Goal: Navigation & Orientation: Find specific page/section

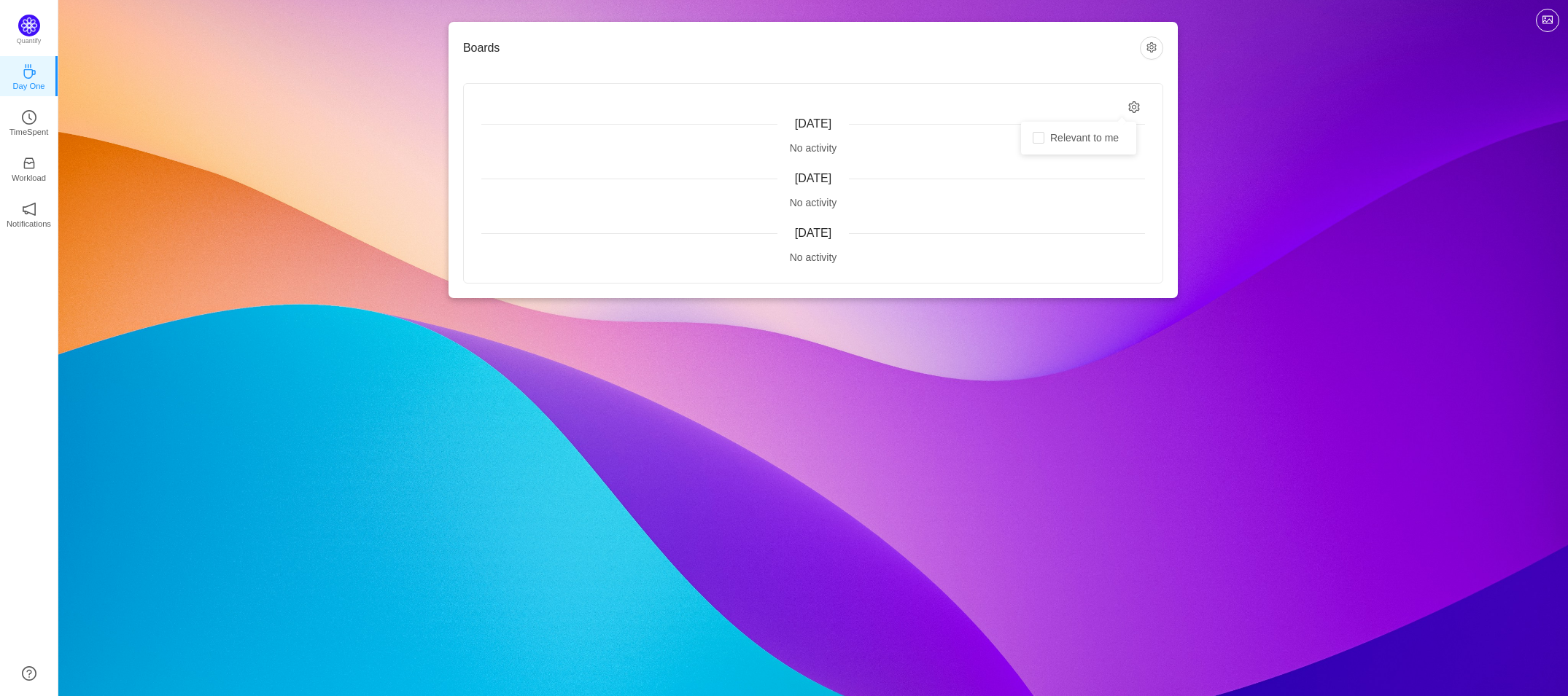
checkbox input "true"
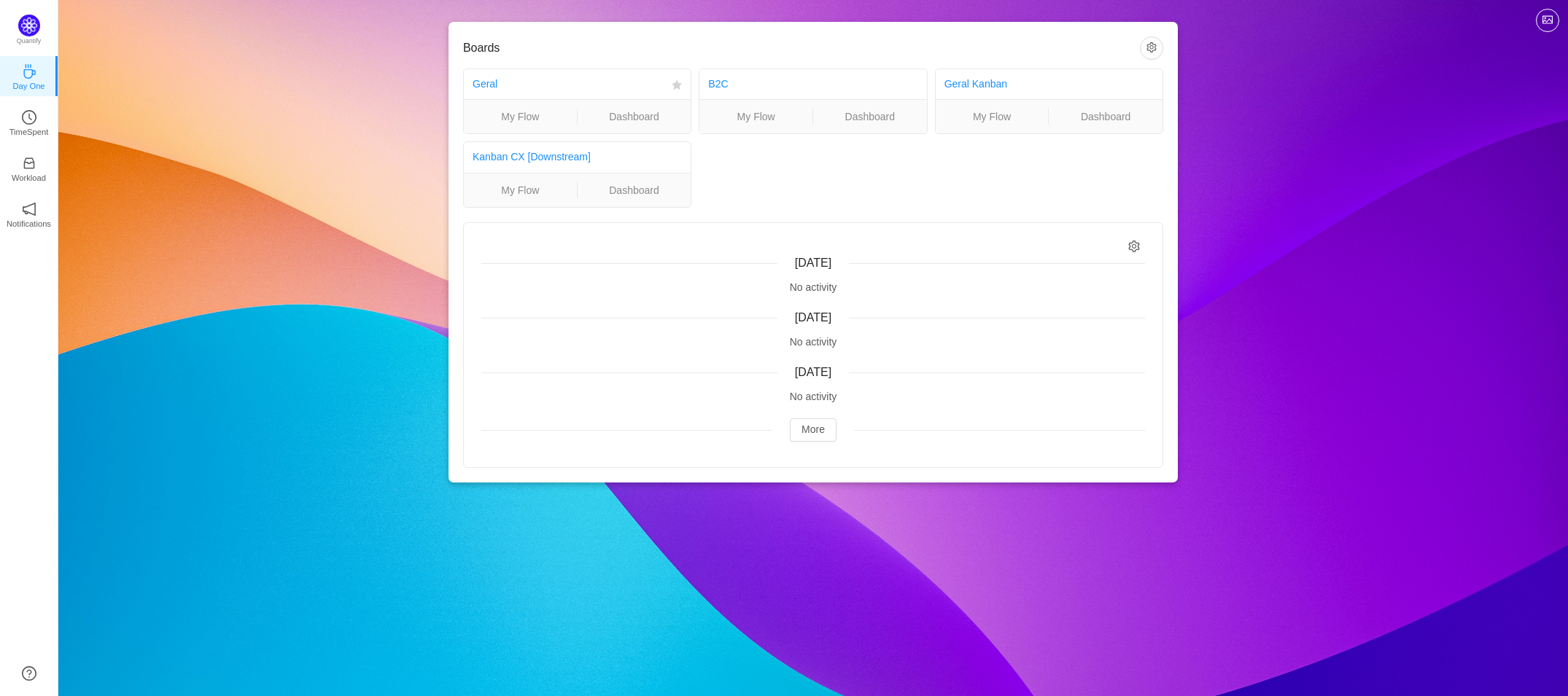
click at [559, 91] on div "Geral" at bounding box center [569, 84] width 193 height 27
click at [33, 160] on link "Workload" at bounding box center [29, 167] width 14 height 14
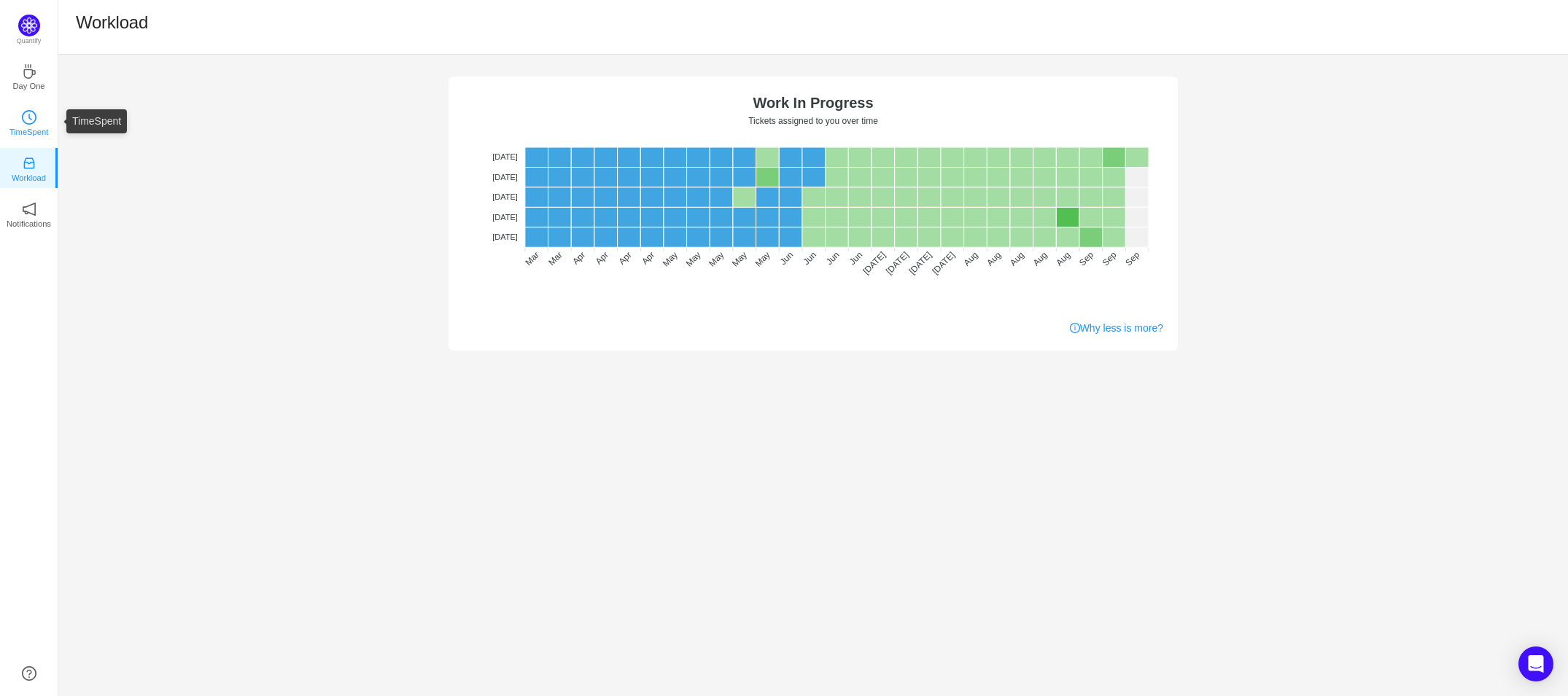
click at [24, 119] on icon "icon: clock-circle" at bounding box center [29, 117] width 14 height 14
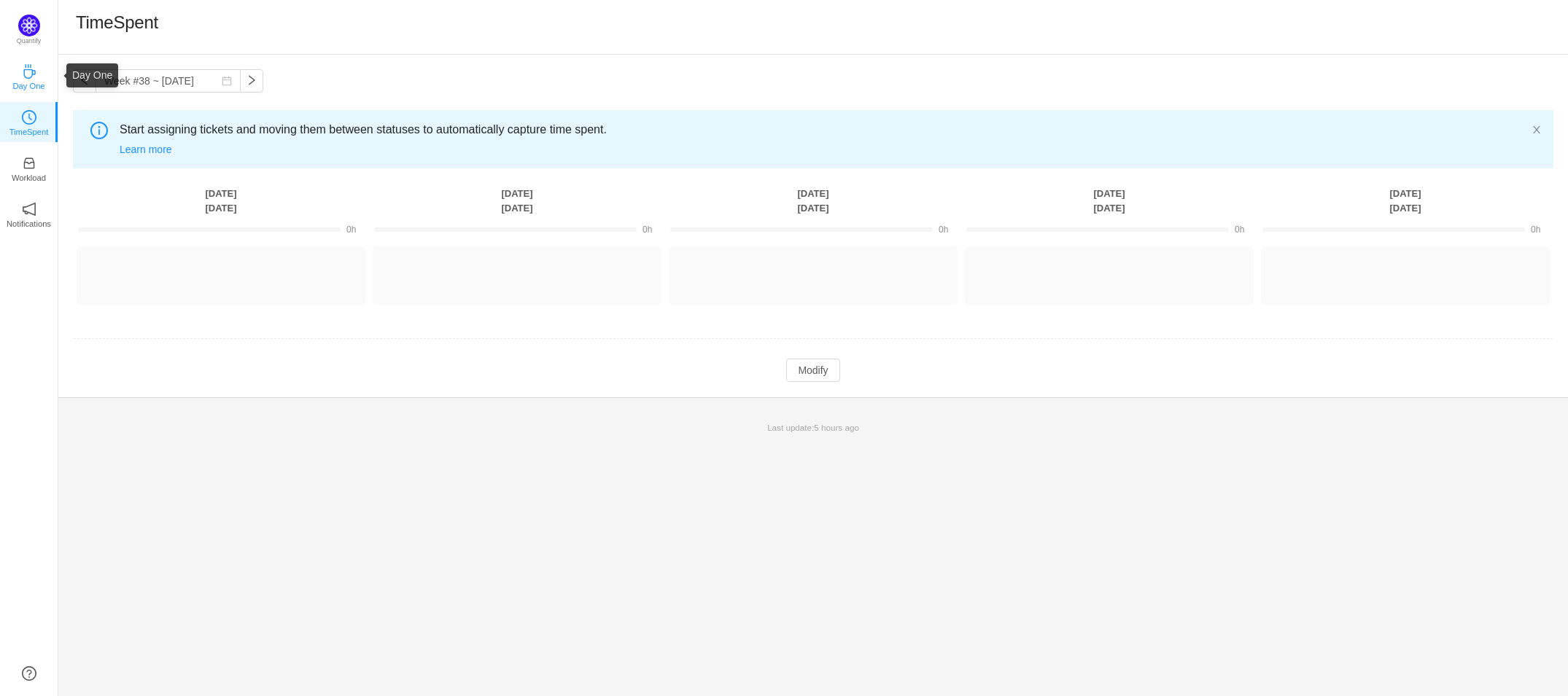
click at [30, 77] on icon "icon: coffee" at bounding box center [29, 71] width 11 height 14
